Goal: Information Seeking & Learning: Compare options

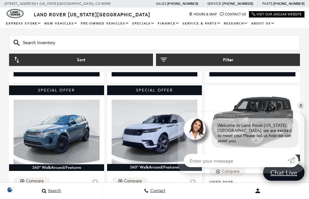
scroll to position [361, 0]
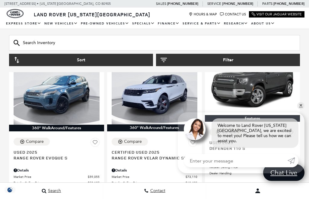
click at [303, 56] on div "Sort Filter" at bounding box center [154, 50] width 309 height 43
click at [301, 109] on link "✕" at bounding box center [300, 105] width 7 height 7
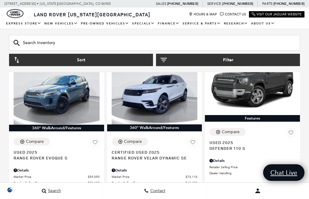
click at [168, 65] on button "Filter" at bounding box center [228, 60] width 144 height 12
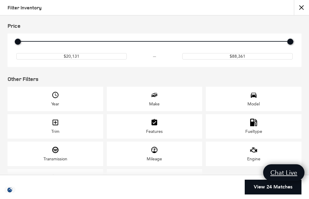
scroll to position [0, 0]
click at [258, 111] on div "Model" at bounding box center [254, 99] width 96 height 24
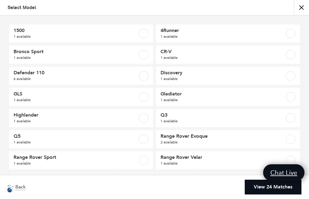
click at [142, 159] on label at bounding box center [144, 160] width 10 height 10
click at [146, 159] on label at bounding box center [144, 160] width 10 height 10
click at [143, 155] on label at bounding box center [144, 160] width 10 height 10
checkbox input "true"
click at [261, 194] on link "View 1 Match" at bounding box center [276, 186] width 49 height 15
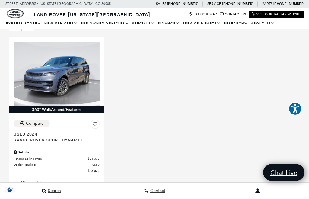
scroll to position [124, 0]
